Goal: Information Seeking & Learning: Learn about a topic

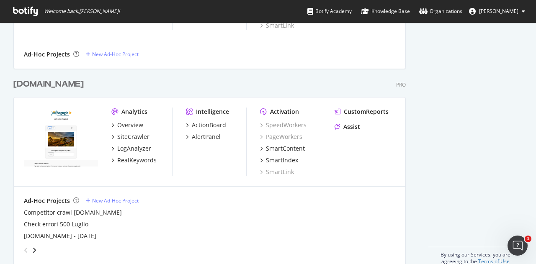
scroll to position [837, 0]
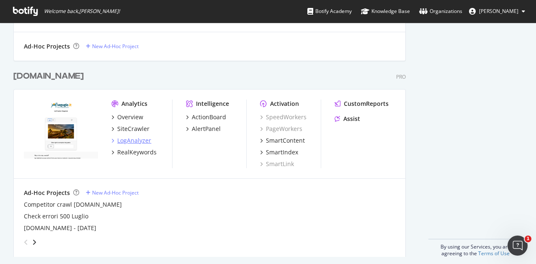
click at [130, 140] on div "LogAnalyzer" at bounding box center [134, 140] width 34 height 8
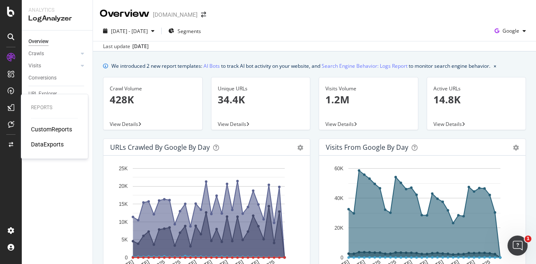
click at [12, 108] on icon at bounding box center [11, 107] width 7 height 7
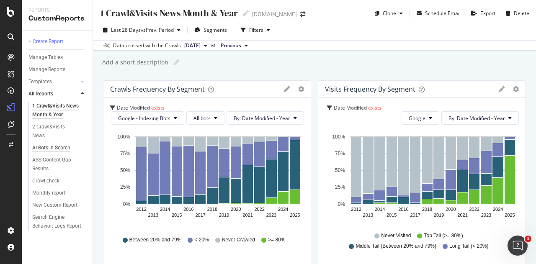
click at [45, 144] on div "AI Bots in Search" at bounding box center [51, 148] width 38 height 9
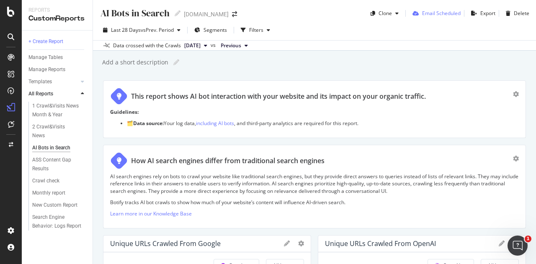
click at [444, 14] on div "Email Scheduled" at bounding box center [441, 13] width 39 height 7
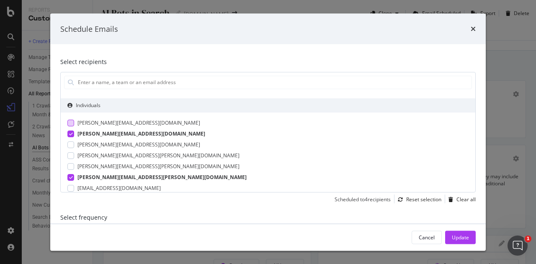
scroll to position [42, 0]
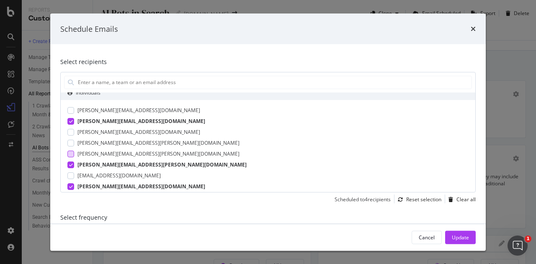
click at [69, 154] on div "modal" at bounding box center [70, 153] width 7 height 7
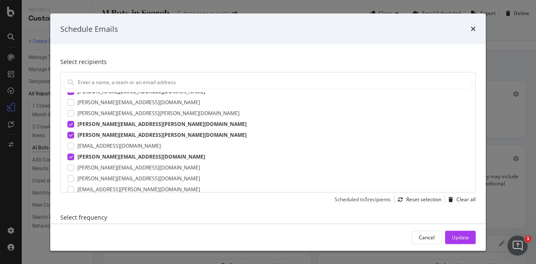
scroll to position [84, 0]
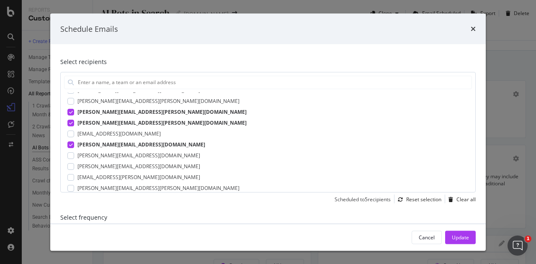
click at [69, 154] on div "modal" at bounding box center [70, 155] width 7 height 7
click at [70, 180] on div "modal" at bounding box center [70, 177] width 7 height 7
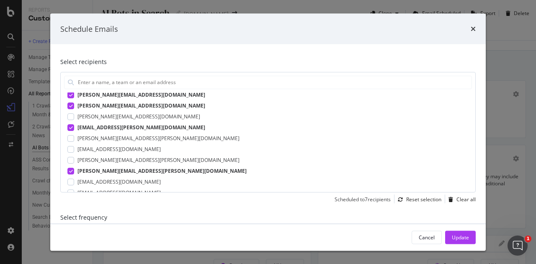
scroll to position [144, 0]
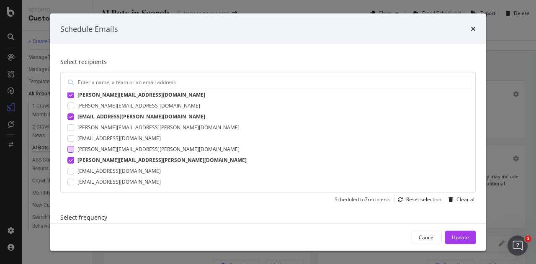
click at [70, 148] on div "modal" at bounding box center [70, 149] width 7 height 7
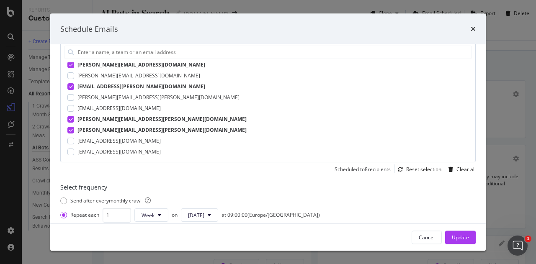
scroll to position [42, 0]
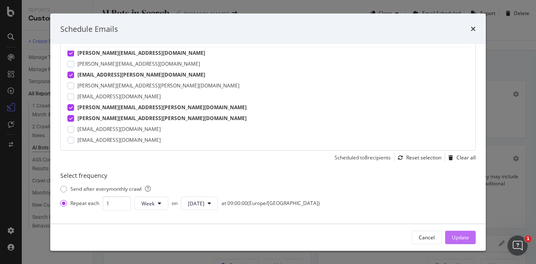
click at [454, 239] on div "Update" at bounding box center [460, 237] width 17 height 7
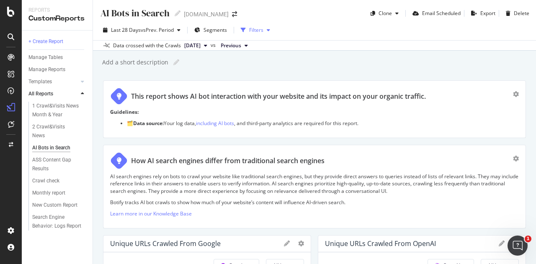
click at [262, 26] on div "Filters" at bounding box center [255, 30] width 36 height 13
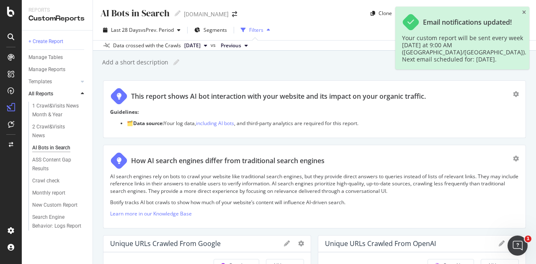
click at [265, 30] on div "button" at bounding box center [268, 30] width 10 height 5
click at [209, 10] on div "AI Bots in Search AI Bots in Search Segugio.it" at bounding box center [173, 13] width 146 height 13
click at [232, 12] on icon "arrow-right-arrow-left" at bounding box center [234, 14] width 5 height 6
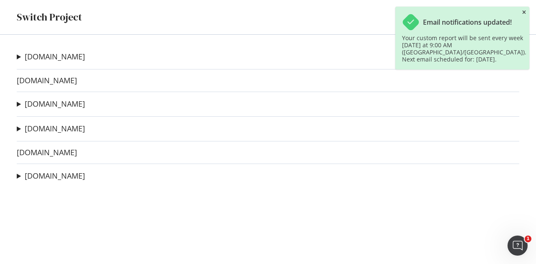
click at [525, 11] on icon "close toast" at bounding box center [524, 12] width 4 height 5
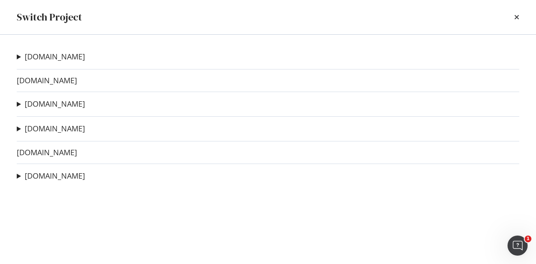
click at [520, 13] on div "Switch Project" at bounding box center [268, 17] width 536 height 34
click at [518, 15] on icon "times" at bounding box center [516, 17] width 5 height 7
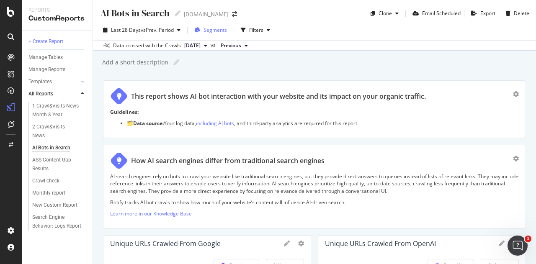
click at [218, 27] on span "Segments" at bounding box center [214, 29] width 23 height 7
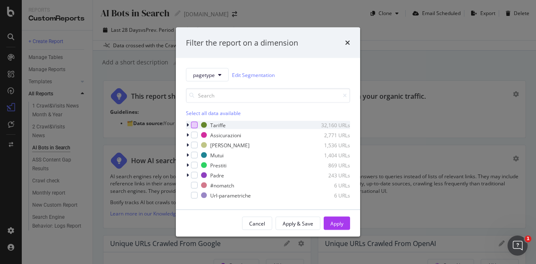
click at [192, 123] on div "modal" at bounding box center [194, 125] width 7 height 7
click at [338, 224] on div "Apply" at bounding box center [336, 223] width 13 height 7
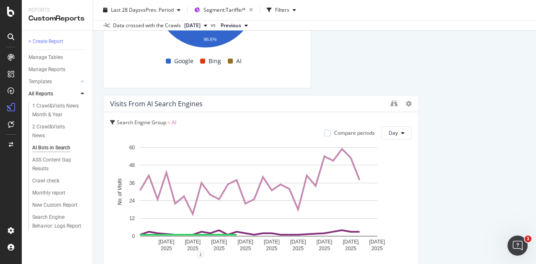
scroll to position [2470, 0]
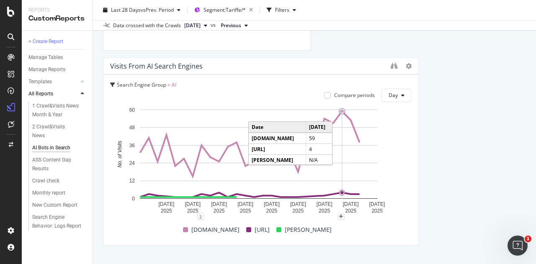
click at [341, 110] on circle "A chart." at bounding box center [341, 111] width 3 height 3
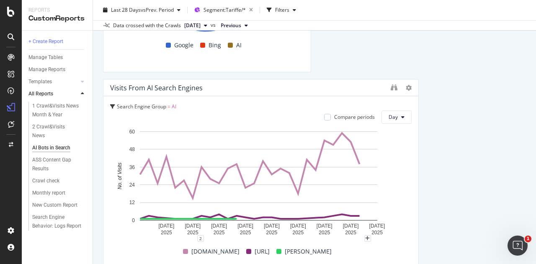
scroll to position [2490, 0]
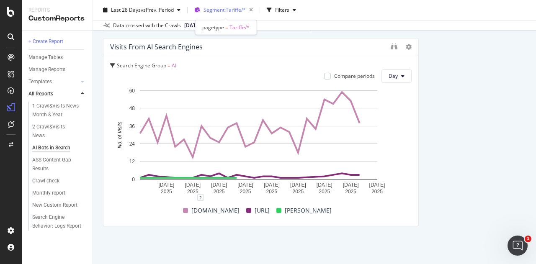
click at [230, 9] on span "Segment: Tariffe/*" at bounding box center [224, 9] width 42 height 7
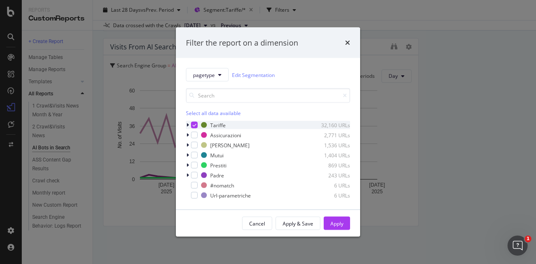
click at [194, 124] on icon "modal" at bounding box center [195, 125] width 4 height 4
click at [195, 132] on div "modal" at bounding box center [194, 135] width 7 height 7
click at [338, 223] on div "Apply" at bounding box center [336, 223] width 13 height 7
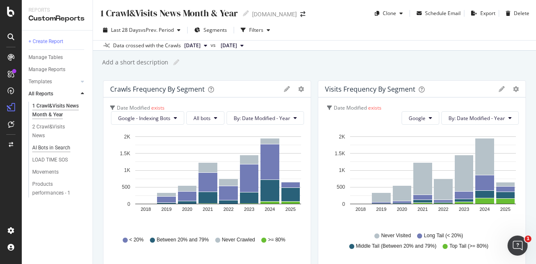
click at [63, 144] on div "AI Bots in Search" at bounding box center [51, 148] width 38 height 9
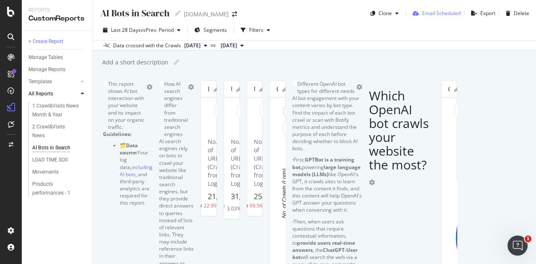
click at [427, 12] on div "Email Scheduled" at bounding box center [441, 13] width 39 height 7
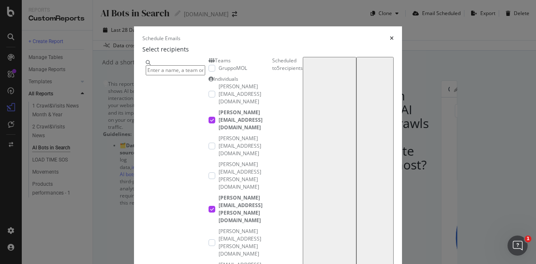
scroll to position [50, 0]
click at [394, 36] on icon "times" at bounding box center [392, 38] width 4 height 5
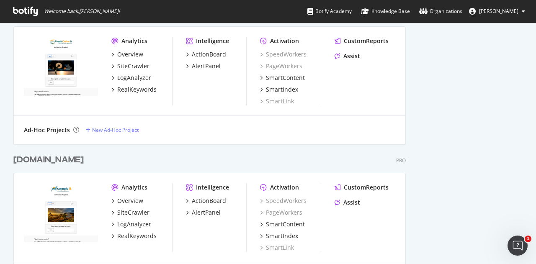
scroll to position [670, 0]
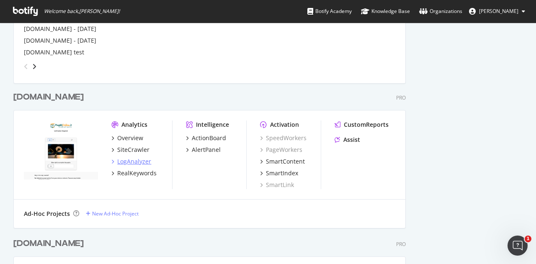
click at [131, 160] on div "LogAnalyzer" at bounding box center [134, 161] width 34 height 8
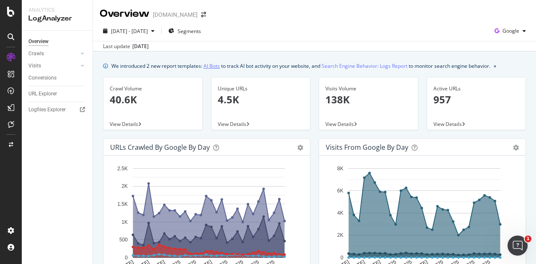
click at [214, 64] on link "AI Bots" at bounding box center [211, 66] width 16 height 9
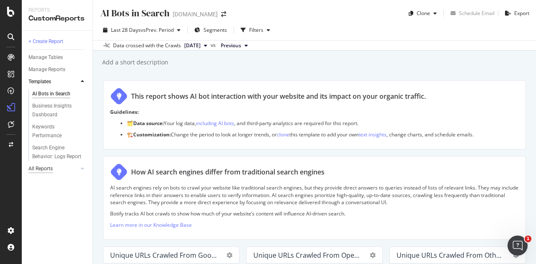
click at [37, 168] on div "All Reports" at bounding box center [40, 169] width 24 height 9
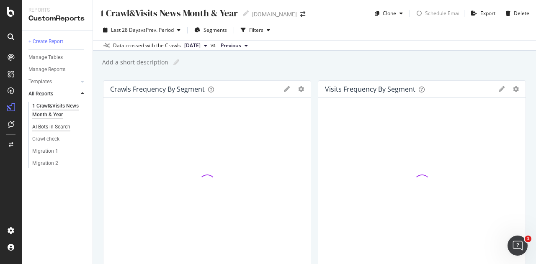
click at [45, 125] on div "AI Bots in Search" at bounding box center [51, 127] width 38 height 9
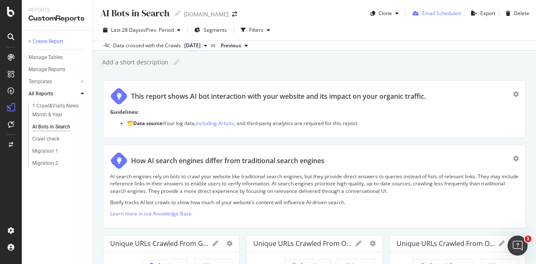
click at [422, 14] on div "Email Scheduled" at bounding box center [441, 13] width 39 height 7
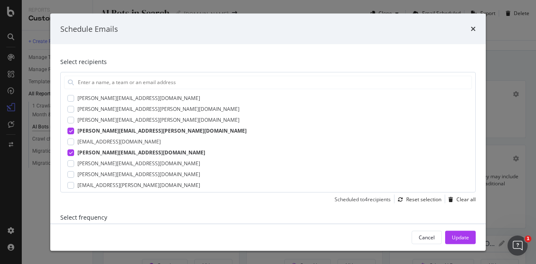
scroll to position [84, 0]
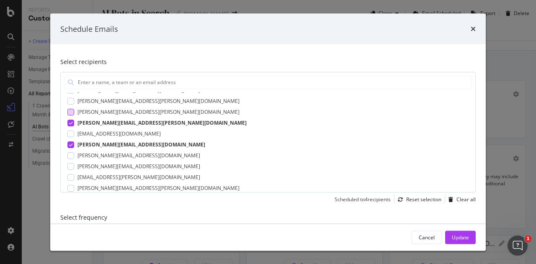
click at [71, 108] on div "modal" at bounding box center [70, 111] width 7 height 7
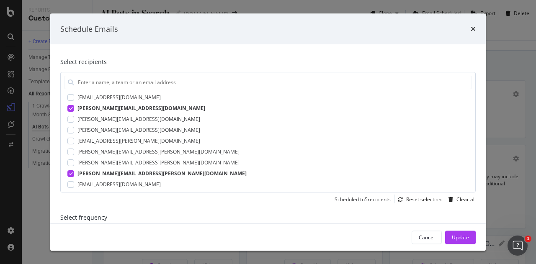
scroll to position [126, 0]
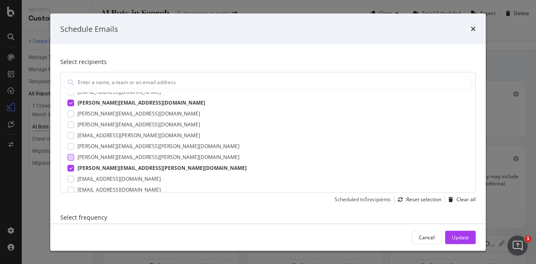
click at [69, 157] on div "modal" at bounding box center [70, 157] width 7 height 7
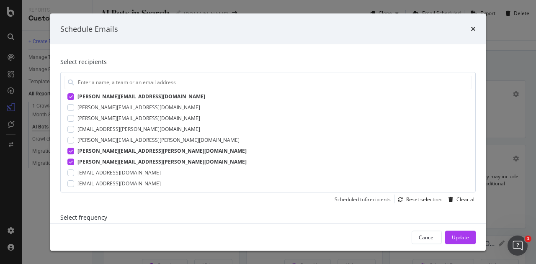
scroll to position [134, 0]
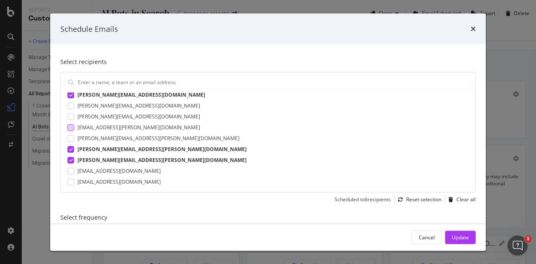
click at [72, 128] on div "modal" at bounding box center [70, 127] width 7 height 7
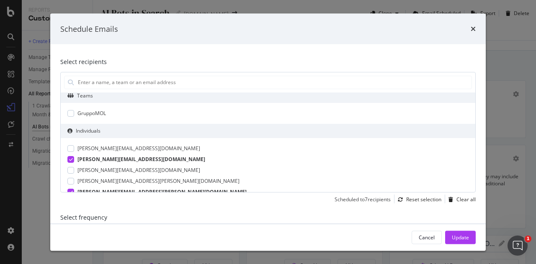
scroll to position [0, 0]
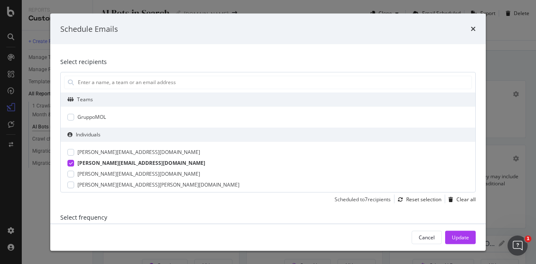
drag, startPoint x: 465, startPoint y: 239, endPoint x: 462, endPoint y: 235, distance: 4.9
click at [464, 237] on div "Update" at bounding box center [460, 237] width 17 height 7
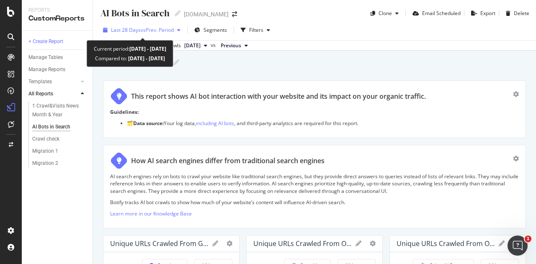
click at [139, 31] on span "Last 28 Days" at bounding box center [126, 29] width 30 height 7
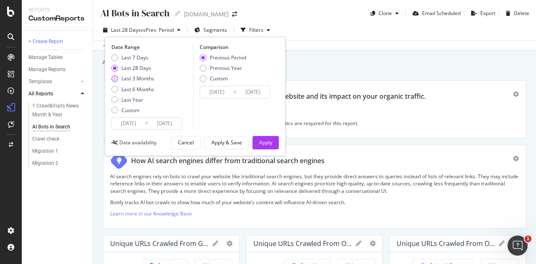
click at [148, 79] on div "Last 3 Months" at bounding box center [137, 78] width 33 height 7
type input "2025/05/24"
type input "2025/02/21"
type input "2025/05/23"
click at [272, 144] on button "Apply" at bounding box center [265, 142] width 26 height 13
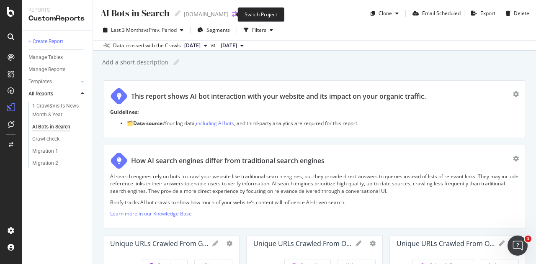
click at [232, 14] on icon "arrow-right-arrow-left" at bounding box center [234, 14] width 5 height 6
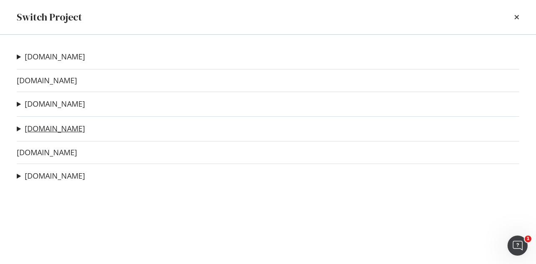
click at [58, 129] on link "[DOMAIN_NAME]" at bounding box center [55, 128] width 60 height 9
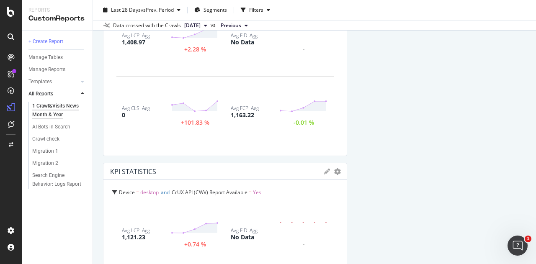
scroll to position [1005, 0]
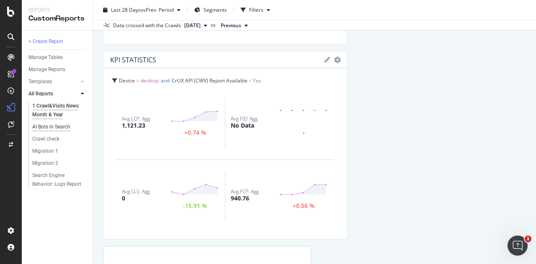
click at [46, 125] on div "AI Bots in Search" at bounding box center [51, 127] width 38 height 9
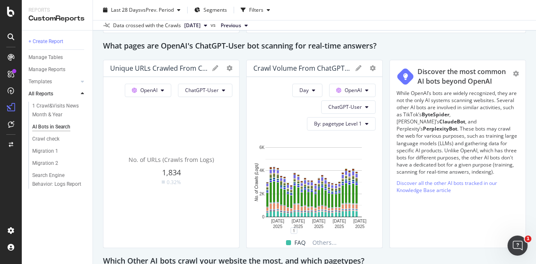
scroll to position [708, 0]
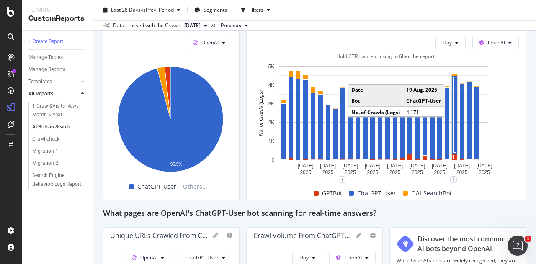
click at [453, 118] on rect "A chart." at bounding box center [454, 115] width 3 height 76
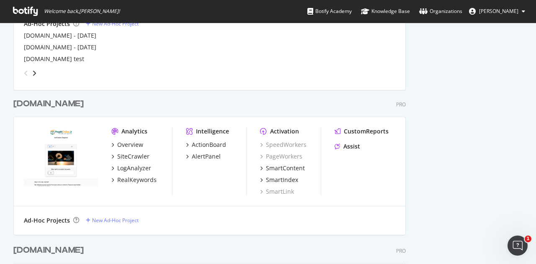
scroll to position [670, 0]
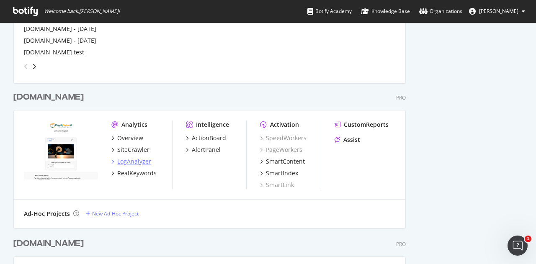
click at [130, 160] on div "LogAnalyzer" at bounding box center [134, 161] width 34 height 8
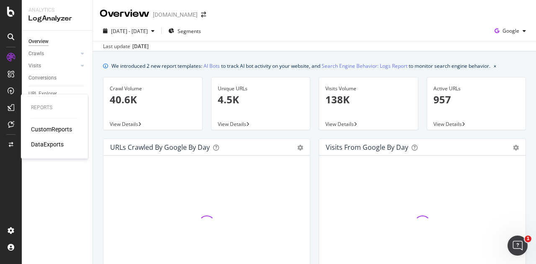
click at [13, 105] on icon at bounding box center [11, 107] width 7 height 7
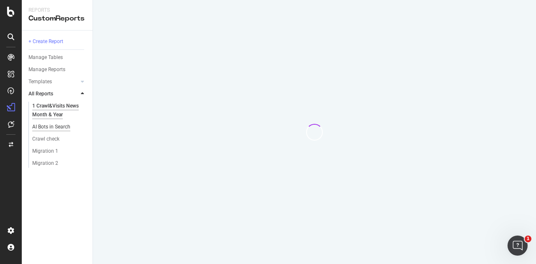
click at [45, 130] on div "AI Bots in Search" at bounding box center [51, 127] width 38 height 9
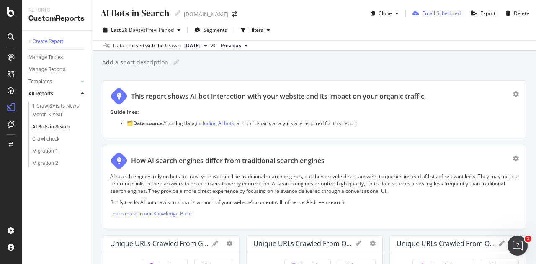
click at [428, 10] on div "Email Scheduled" at bounding box center [441, 13] width 39 height 7
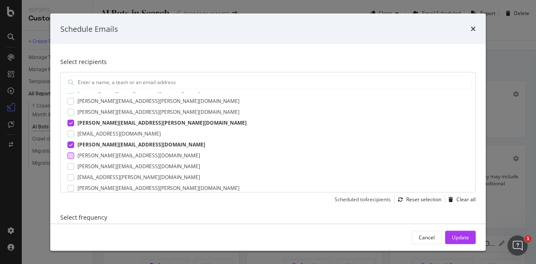
scroll to position [126, 0]
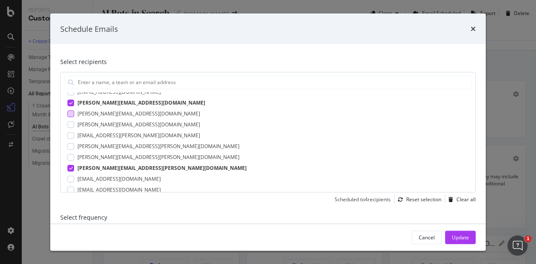
click at [69, 113] on div "modal" at bounding box center [70, 113] width 7 height 7
click at [69, 135] on div "modal" at bounding box center [70, 135] width 7 height 7
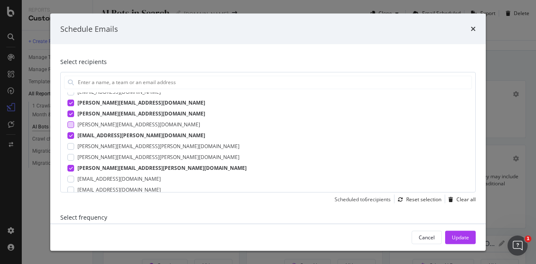
click at [67, 123] on div "modal" at bounding box center [70, 124] width 7 height 7
click at [74, 156] on div "modal" at bounding box center [70, 157] width 7 height 7
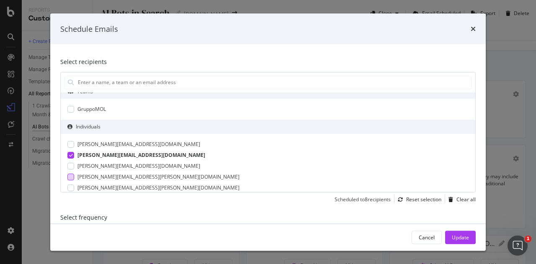
scroll to position [50, 0]
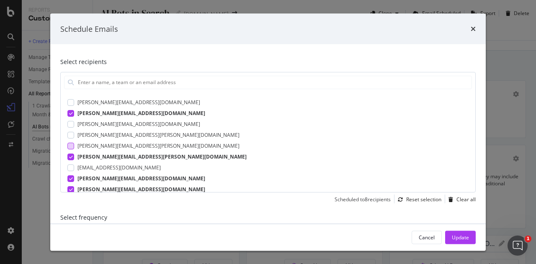
click at [70, 146] on div "modal" at bounding box center [70, 145] width 7 height 7
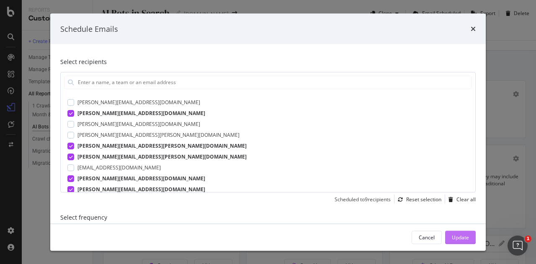
click at [462, 234] on div "Update" at bounding box center [460, 237] width 17 height 7
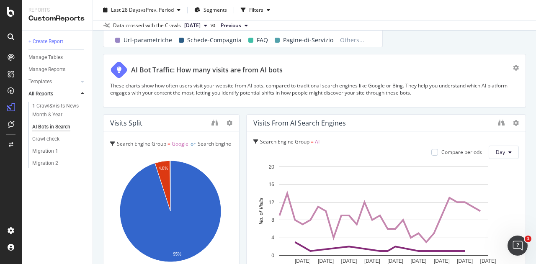
scroll to position [1709, 0]
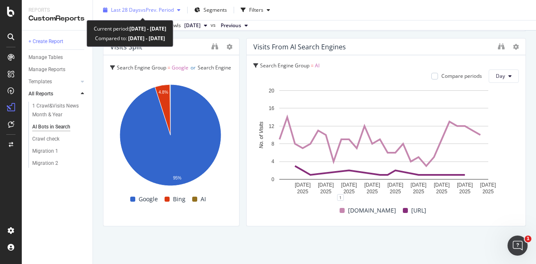
click at [167, 8] on span "vs Prev. Period" at bounding box center [157, 9] width 33 height 7
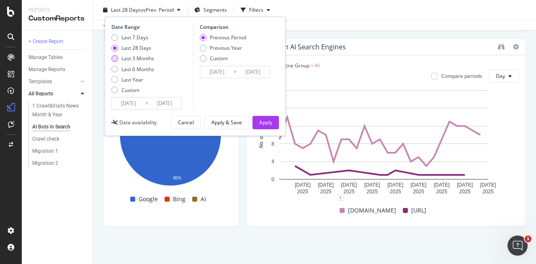
click at [144, 56] on div "Last 3 Months" at bounding box center [137, 58] width 33 height 7
type input "2025/05/24"
type input "2025/02/21"
type input "2025/05/23"
click at [275, 123] on button "Apply" at bounding box center [265, 122] width 26 height 13
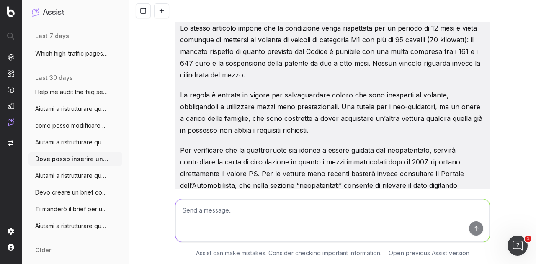
scroll to position [251, 0]
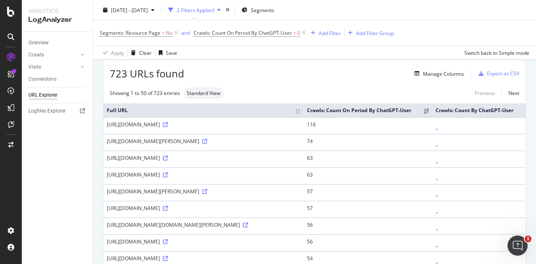
scroll to position [42, 0]
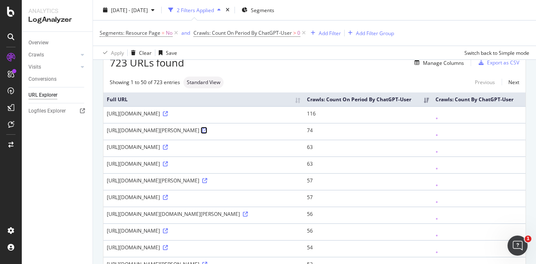
click at [207, 133] on icon at bounding box center [204, 130] width 5 height 5
click at [168, 167] on icon at bounding box center [165, 164] width 5 height 5
